Goal: Task Accomplishment & Management: Use online tool/utility

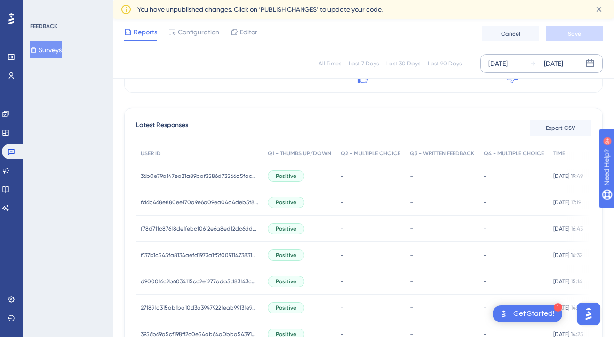
click at [485, 65] on div "[DATE]" at bounding box center [553, 63] width 19 height 11
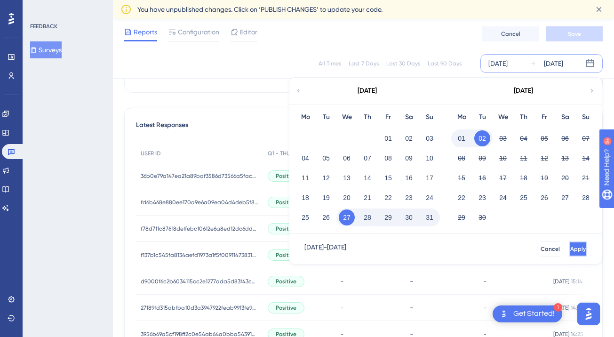
click at [485, 244] on button "Apply" at bounding box center [577, 248] width 17 height 15
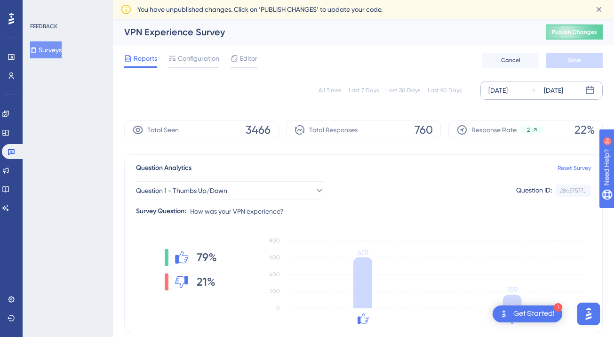
click at [485, 88] on div "[DATE]" at bounding box center [553, 90] width 19 height 11
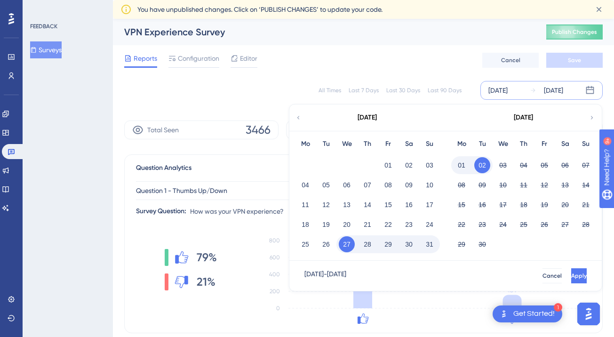
click at [485, 121] on icon at bounding box center [592, 117] width 7 height 8
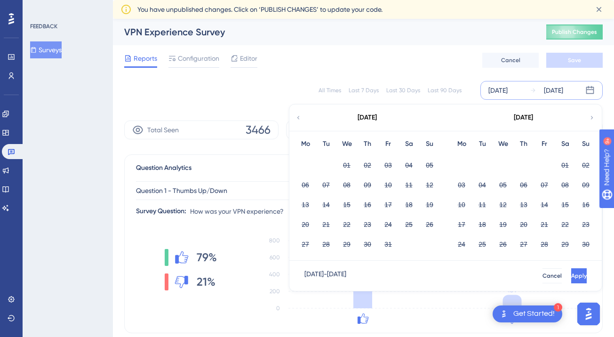
click at [300, 119] on icon at bounding box center [298, 117] width 7 height 8
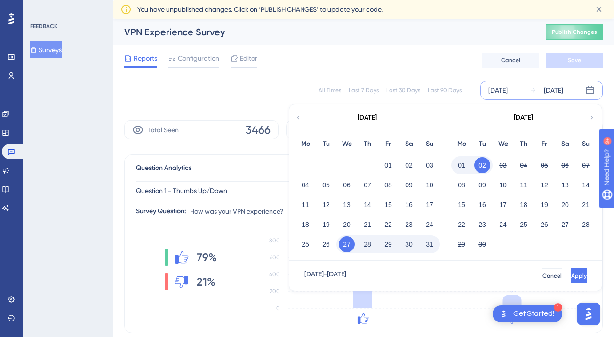
click at [479, 166] on button "02" at bounding box center [482, 165] width 16 height 16
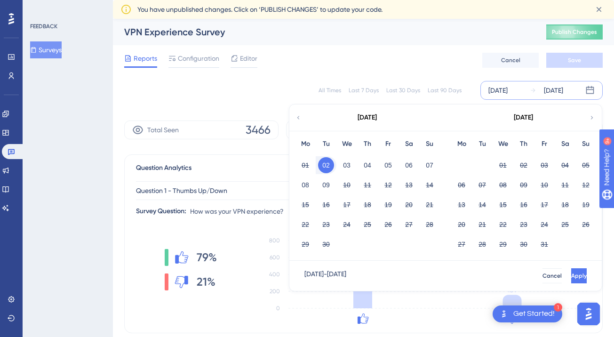
click at [485, 118] on icon at bounding box center [592, 117] width 7 height 8
click at [296, 116] on icon at bounding box center [298, 117] width 7 height 8
click at [344, 165] on button "03" at bounding box center [347, 165] width 16 height 16
click at [343, 163] on button "03" at bounding box center [347, 165] width 16 height 16
click at [321, 184] on button "09" at bounding box center [326, 185] width 16 height 16
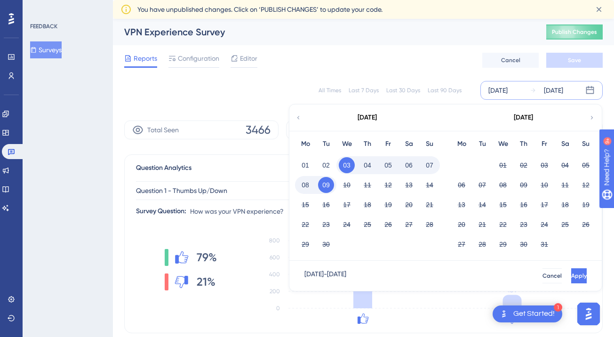
click at [485, 284] on div "[DATE] - [DATE] Cancel Apply" at bounding box center [445, 276] width 312 height 30
click at [485, 280] on button "Apply" at bounding box center [577, 275] width 17 height 15
